Goal: Task Accomplishment & Management: Manage account settings

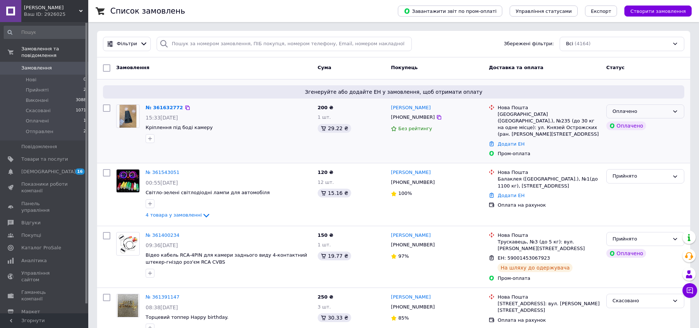
click at [647, 111] on div "Оплачено" at bounding box center [640, 112] width 57 height 8
click at [617, 128] on li "Прийнято" at bounding box center [644, 127] width 77 height 14
click at [168, 108] on link "№ 361632772" at bounding box center [163, 108] width 34 height 6
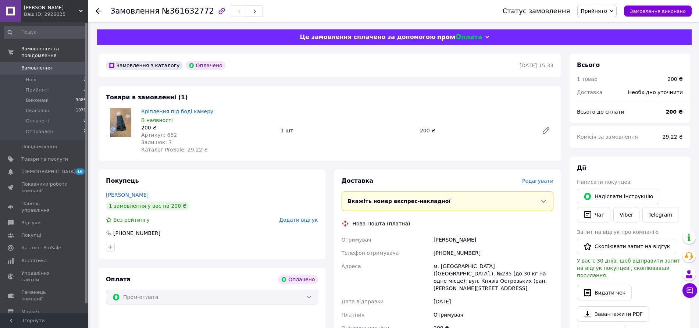
click at [36, 65] on span "Замовлення" at bounding box center [36, 68] width 31 height 7
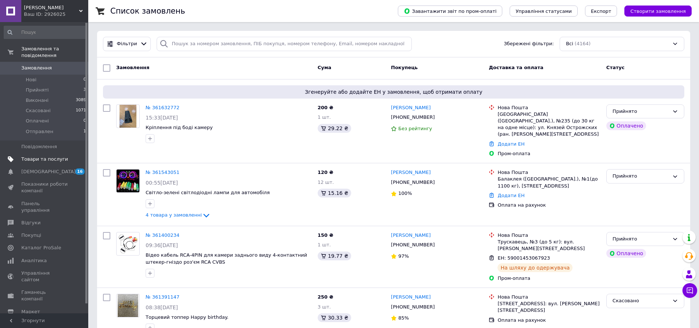
click at [46, 156] on span "Товари та послуги" at bounding box center [44, 159] width 47 height 7
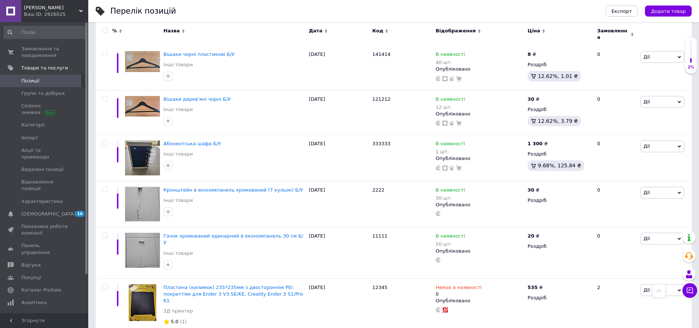
scroll to position [4596, 0]
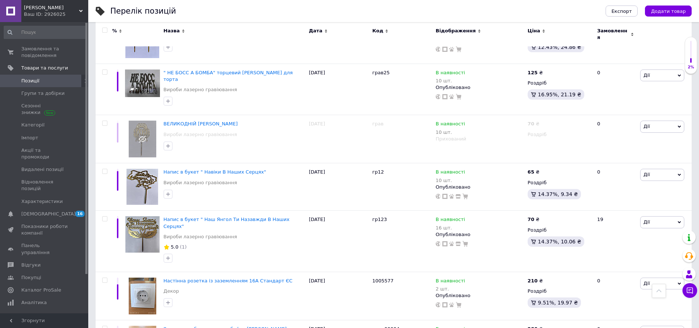
scroll to position [829, 0]
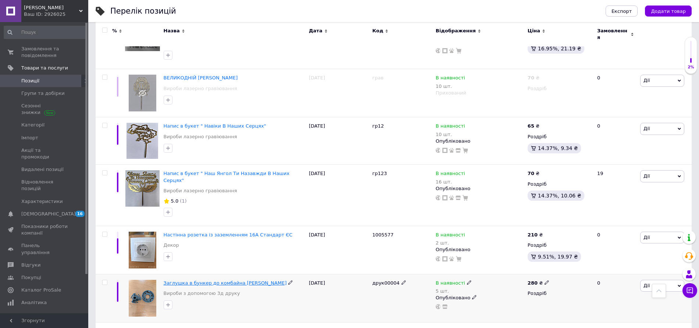
click at [194, 280] on span "Заглушка в бункер до комбайна John Deere" at bounding box center [225, 283] width 123 height 6
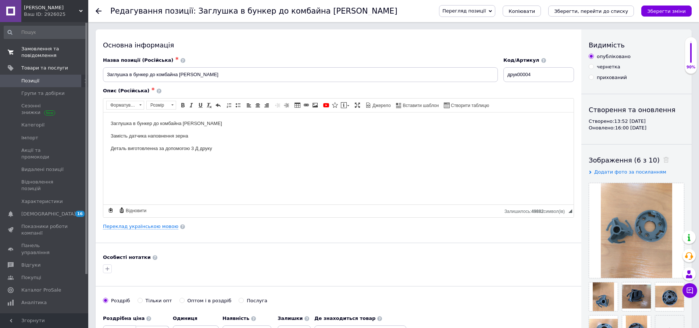
click at [27, 47] on span "Замовлення та повідомлення" at bounding box center [44, 52] width 47 height 13
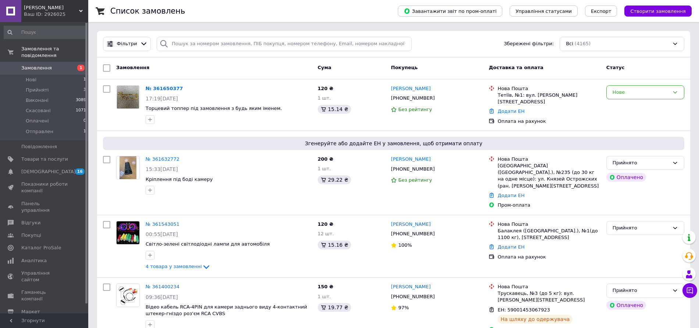
click at [52, 65] on span "Замовлення" at bounding box center [44, 68] width 47 height 7
click at [160, 88] on link "№ 361650377" at bounding box center [164, 89] width 37 height 6
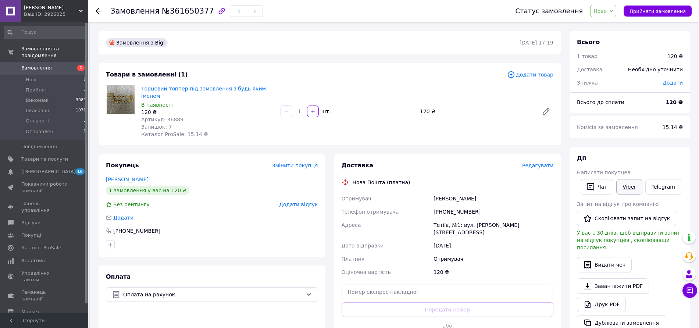
click at [623, 187] on link "Viber" at bounding box center [629, 186] width 26 height 15
click at [208, 86] on link "Торцевий топпер під замовлення з будь яким іменем." at bounding box center [203, 92] width 125 height 13
click at [45, 65] on span "Замовлення" at bounding box center [36, 68] width 31 height 7
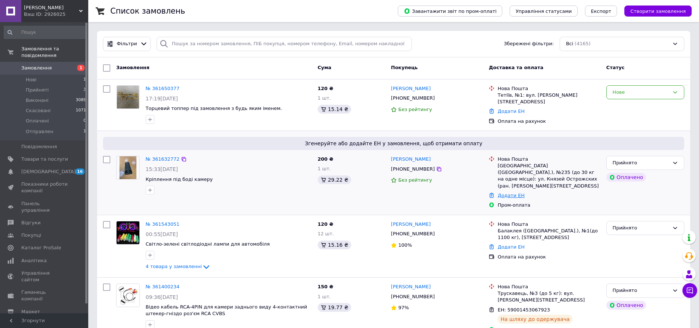
click at [511, 193] on link "Додати ЕН" at bounding box center [510, 196] width 27 height 6
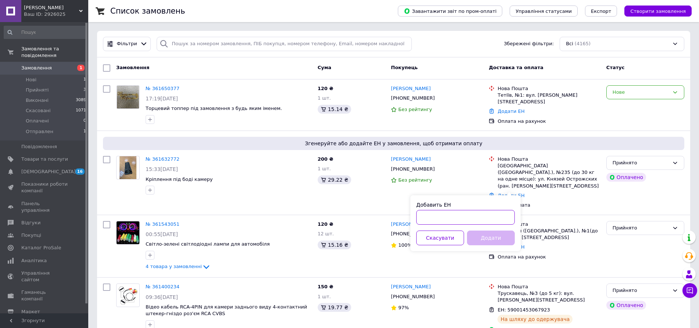
click at [431, 218] on input "Добавить ЕН" at bounding box center [465, 217] width 98 height 15
type input "59001453813599"
click at [494, 237] on button "Додати" at bounding box center [491, 237] width 48 height 15
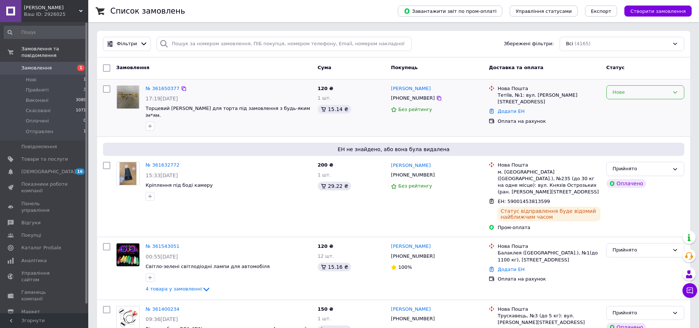
click at [638, 89] on div "Нове" at bounding box center [640, 93] width 57 height 8
click at [621, 106] on li "Прийнято" at bounding box center [644, 108] width 77 height 14
